Goal: Task Accomplishment & Management: Manage account settings

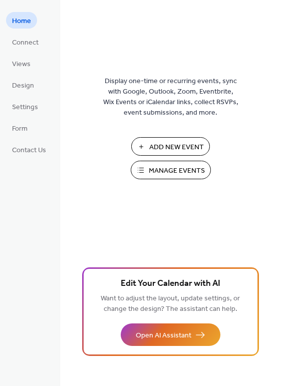
click at [160, 168] on span "Manage Events" at bounding box center [177, 171] width 56 height 11
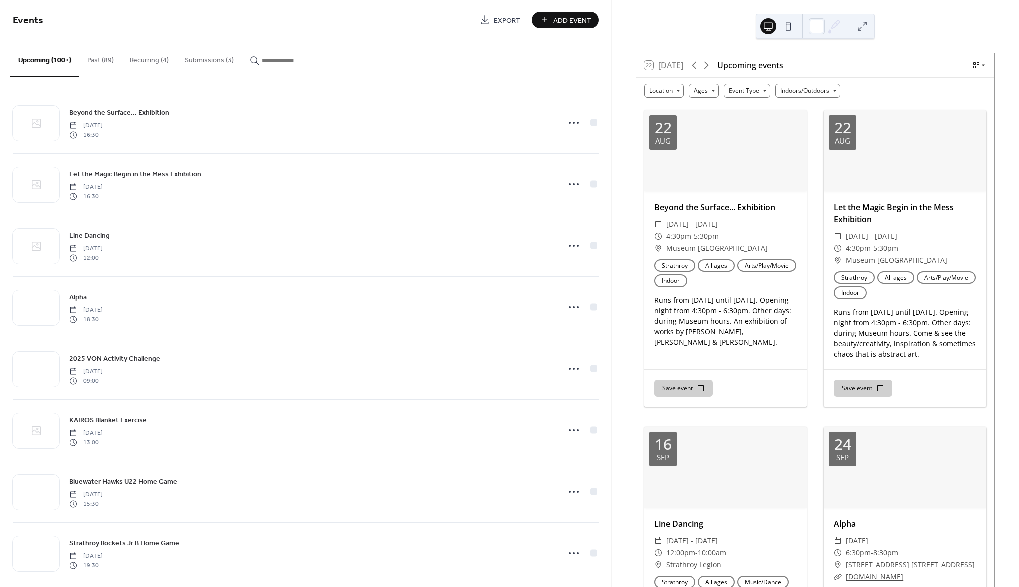
click at [196, 55] on button "Submissions (3)" at bounding box center [209, 59] width 65 height 36
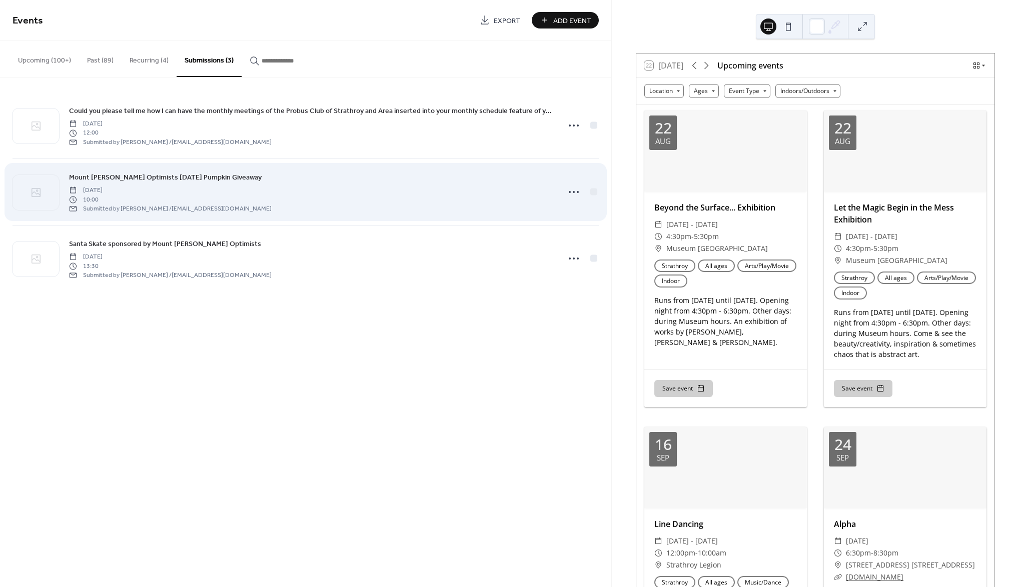
click at [236, 176] on span "Mount [PERSON_NAME] Optimists [DATE] Pumpkin Giveaway" at bounding box center [165, 178] width 193 height 11
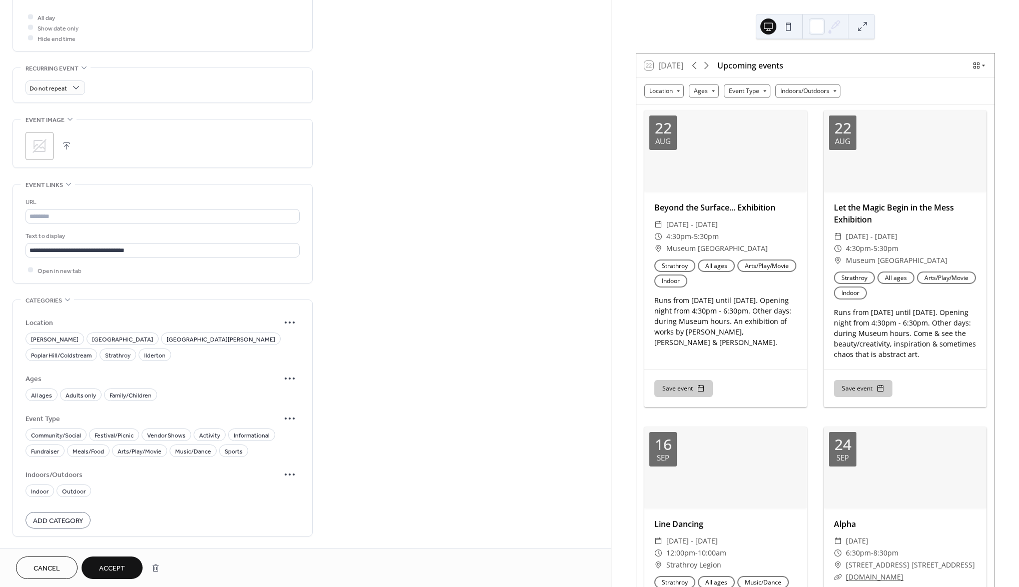
scroll to position [441, 0]
click at [167, 333] on span "[GEOGRAPHIC_DATA][PERSON_NAME]" at bounding box center [221, 338] width 109 height 11
click at [36, 389] on span "All ages" at bounding box center [41, 394] width 21 height 11
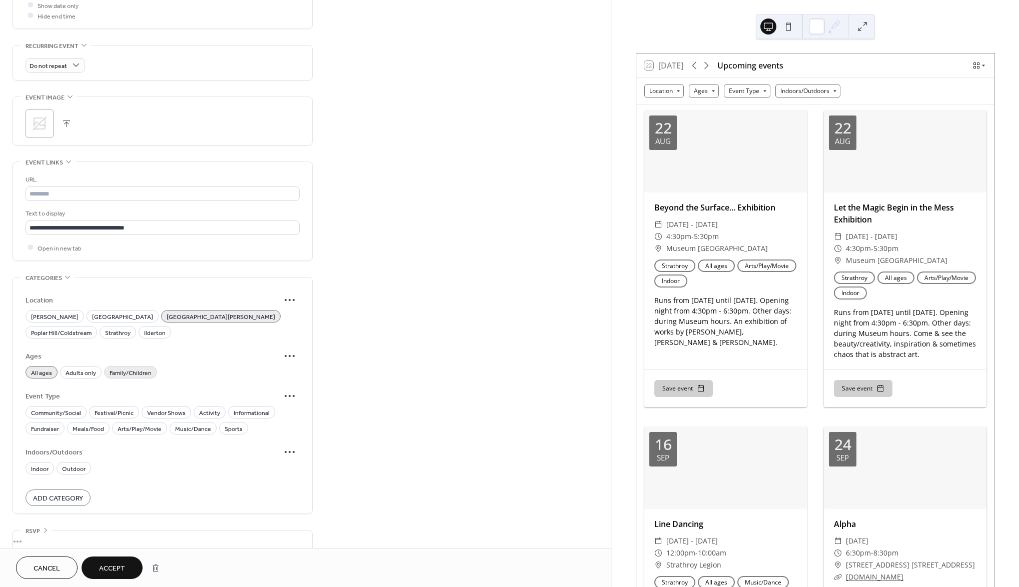
drag, startPoint x: 118, startPoint y: 357, endPoint x: 104, endPoint y: 359, distance: 14.2
click at [118, 368] on span "Family/Children" at bounding box center [131, 373] width 42 height 11
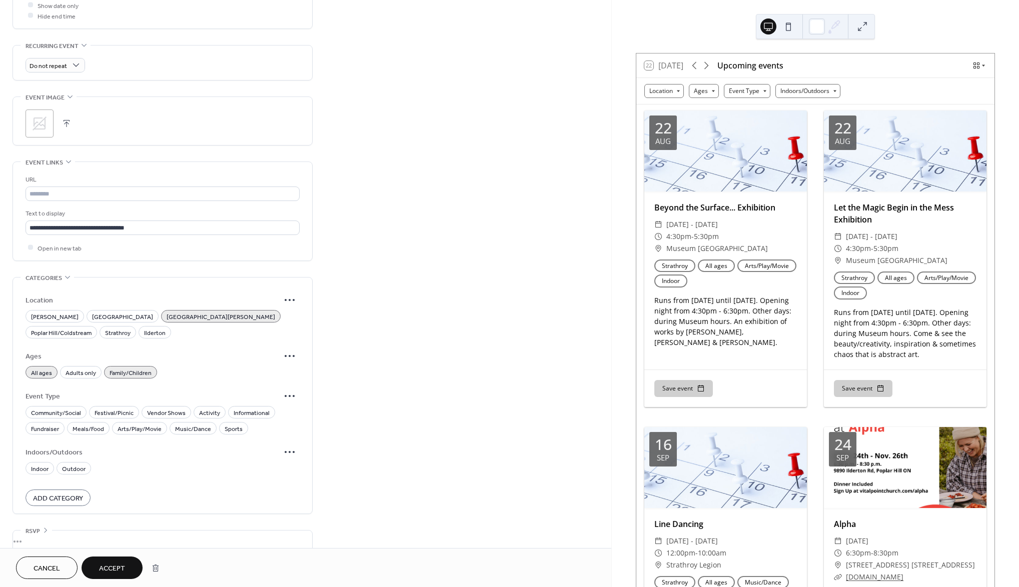
click at [41, 368] on span "All ages" at bounding box center [41, 373] width 21 height 11
click at [46, 368] on span "All ages" at bounding box center [41, 373] width 21 height 11
click at [42, 368] on span "All ages" at bounding box center [41, 373] width 21 height 11
click at [208, 408] on span "Activity" at bounding box center [209, 413] width 21 height 11
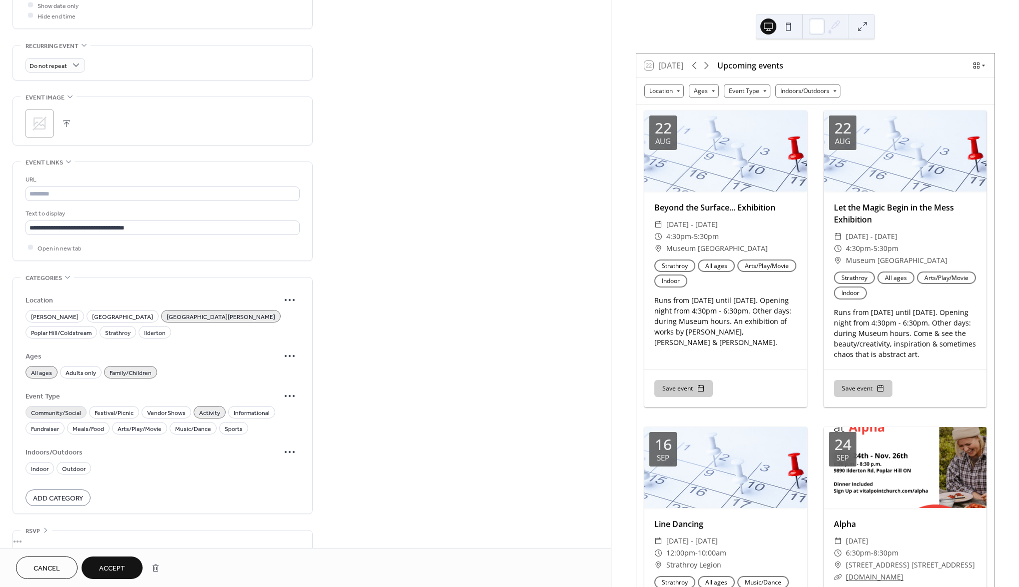
click at [67, 408] on span "Community/Social" at bounding box center [56, 413] width 50 height 11
click at [60, 408] on span "Community/Social" at bounding box center [56, 413] width 50 height 11
click at [118, 569] on span "Accept" at bounding box center [112, 569] width 26 height 11
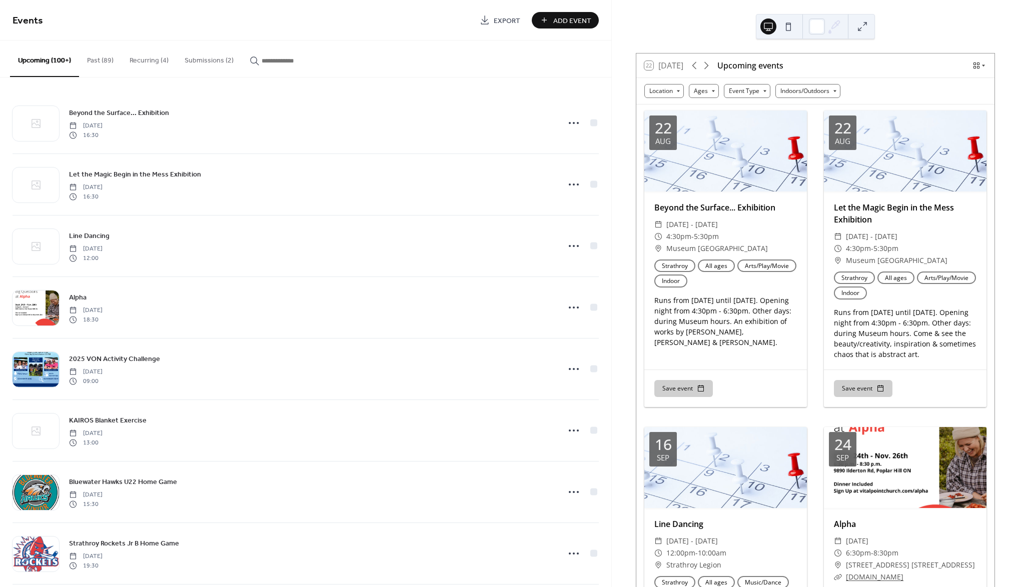
click at [205, 60] on button "Submissions (2)" at bounding box center [209, 59] width 65 height 36
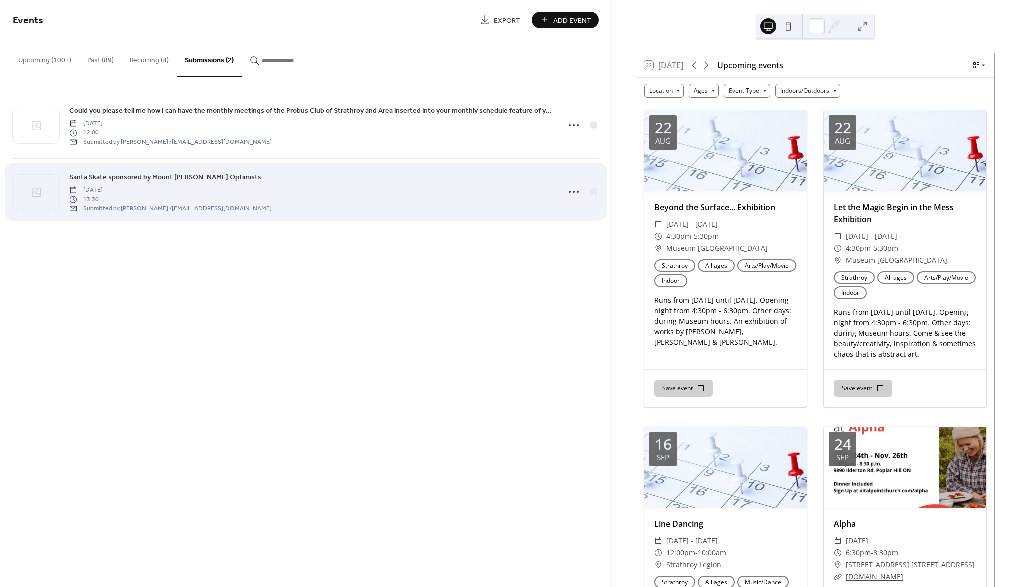
click at [192, 180] on span "Santa Skate sponsored by Mount [PERSON_NAME] Optimists" at bounding box center [165, 178] width 192 height 11
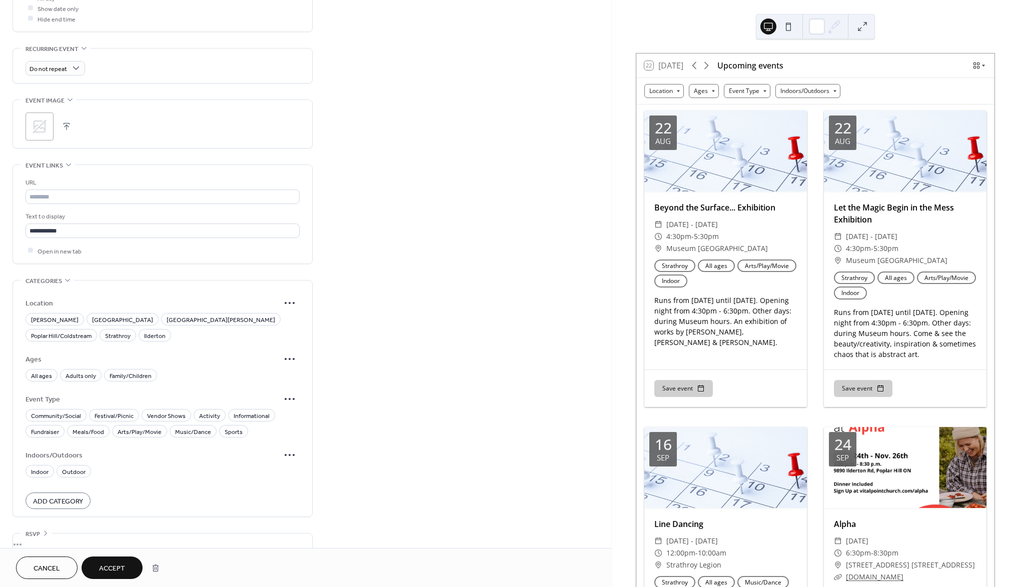
scroll to position [462, 0]
click at [167, 312] on span "[GEOGRAPHIC_DATA][PERSON_NAME]" at bounding box center [221, 317] width 109 height 11
click at [43, 368] on span "All ages" at bounding box center [41, 373] width 21 height 11
click at [55, 408] on span "Community/Social" at bounding box center [56, 413] width 50 height 11
click at [204, 408] on span "Activity" at bounding box center [209, 413] width 21 height 11
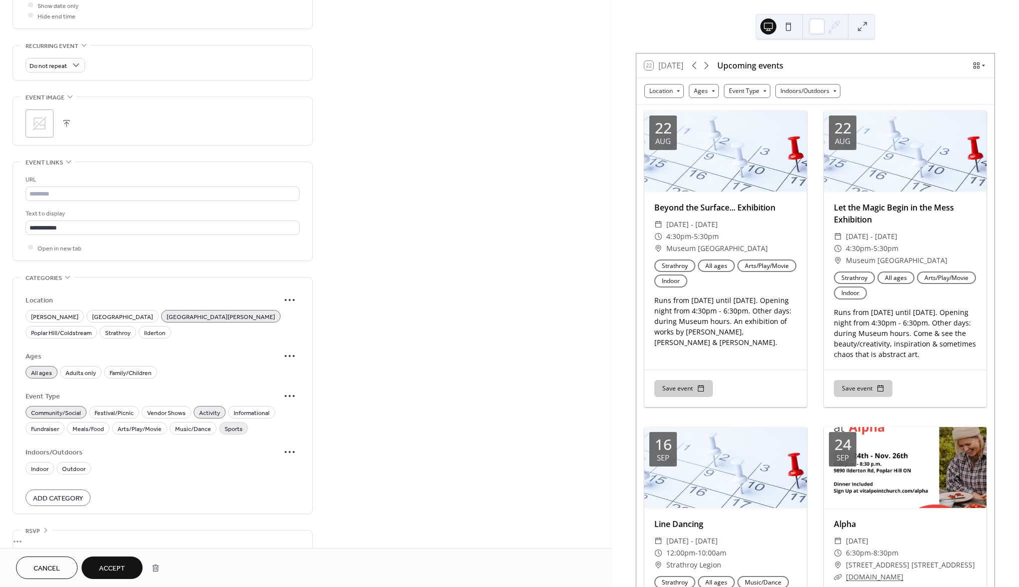
click at [227, 424] on span "Sports" at bounding box center [234, 429] width 18 height 11
click at [42, 464] on span "Indoor" at bounding box center [40, 469] width 18 height 11
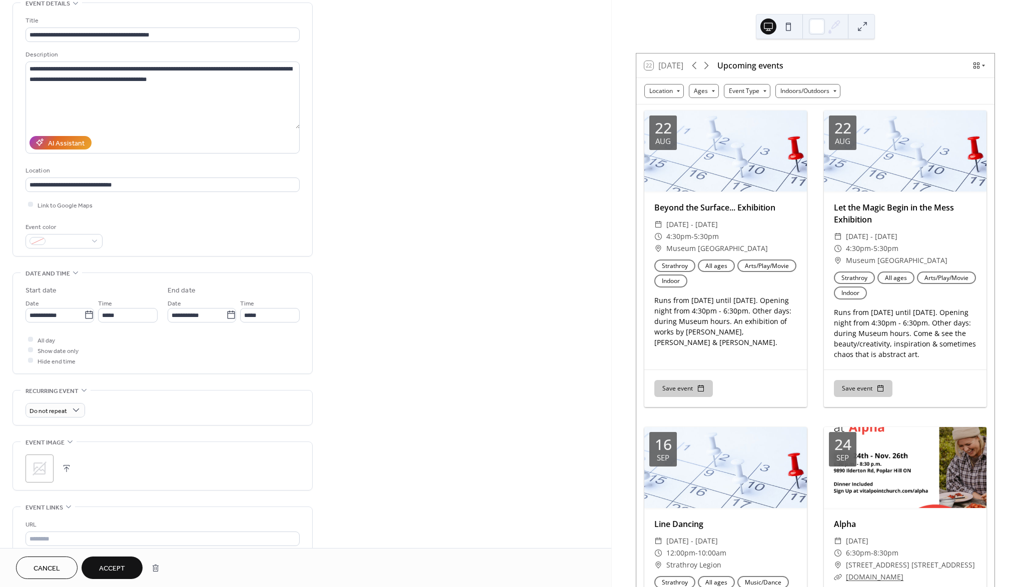
scroll to position [101, 0]
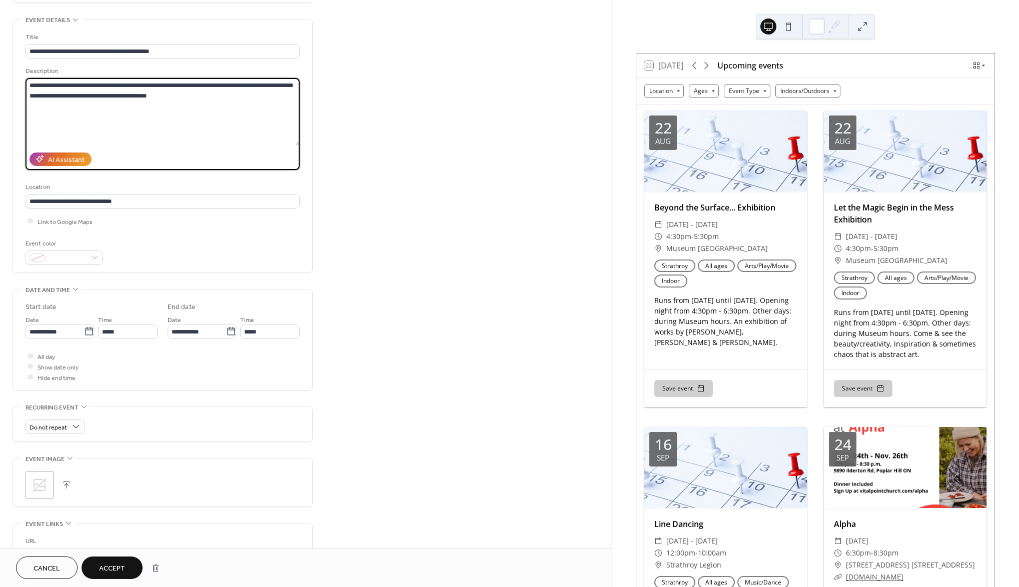
drag, startPoint x: 168, startPoint y: 86, endPoint x: 19, endPoint y: 74, distance: 150.1
click at [19, 73] on div "**********" at bounding box center [162, 146] width 299 height 253
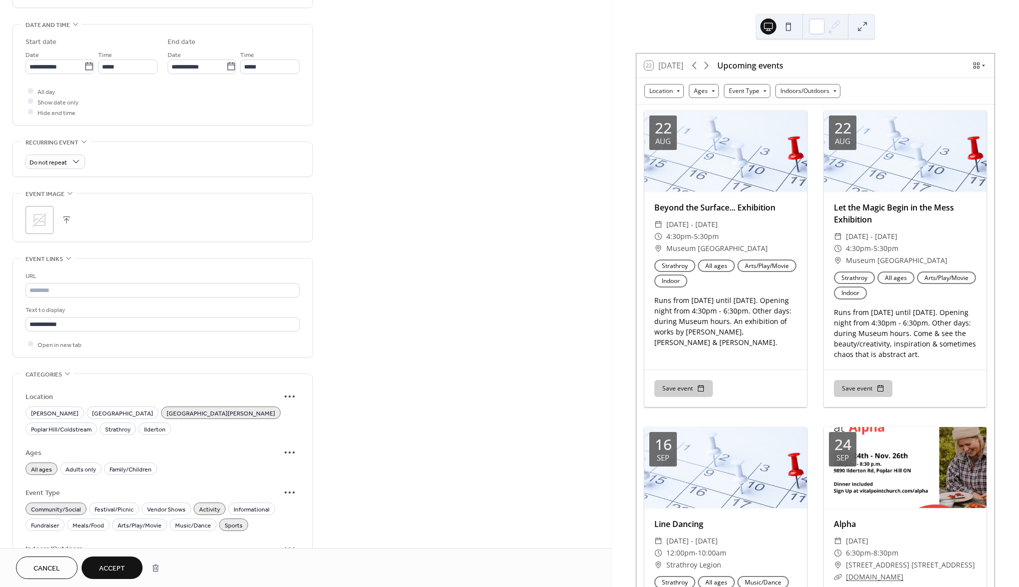
scroll to position [392, 0]
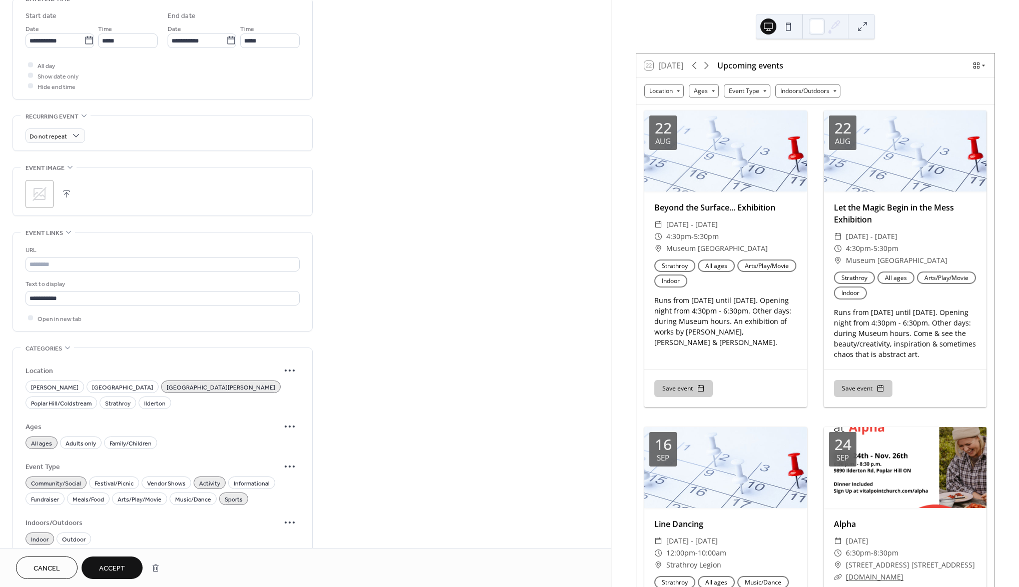
click at [125, 566] on button "Accept" at bounding box center [112, 568] width 61 height 23
